Goal: Check status: Check status

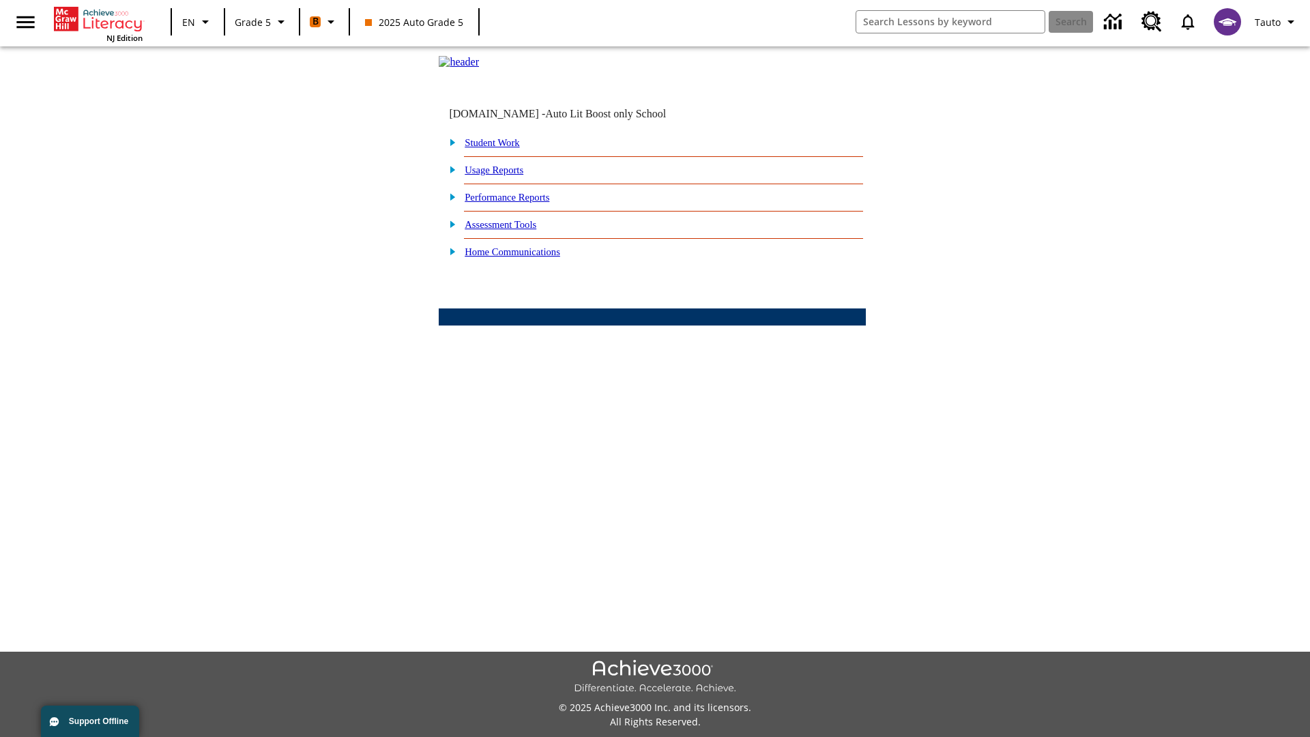
click at [501, 148] on link "Student Work" at bounding box center [492, 142] width 55 height 11
select select "/options/reports/?report_id=12&atype=4&section=2"
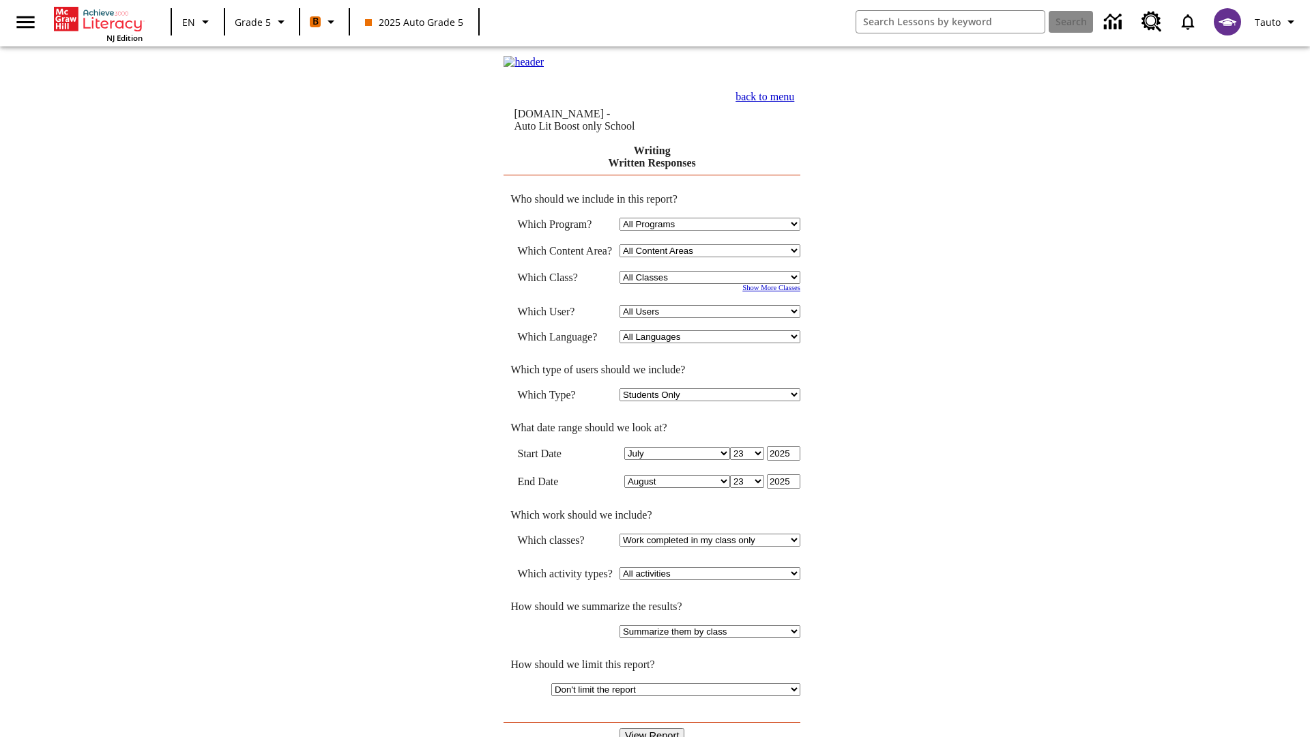
click at [713, 278] on select "Select a Class: All Classes 2025 Auto Grade 5 OL 2025 Auto Grade 6" at bounding box center [709, 277] width 181 height 13
select select "11133131"
